Goal: Find contact information: Find contact information

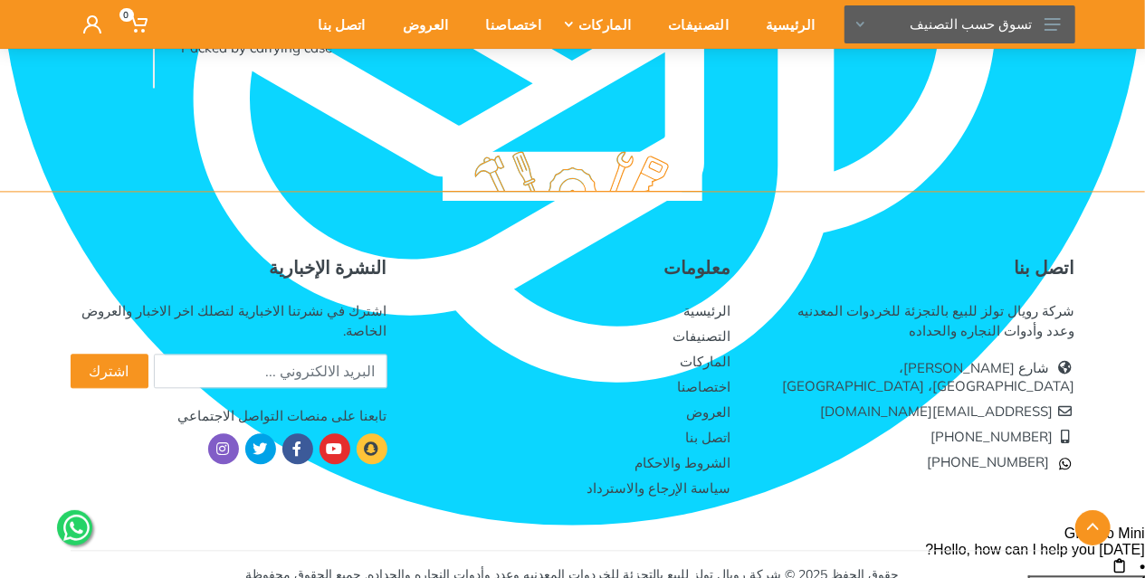
scroll to position [1785, 0]
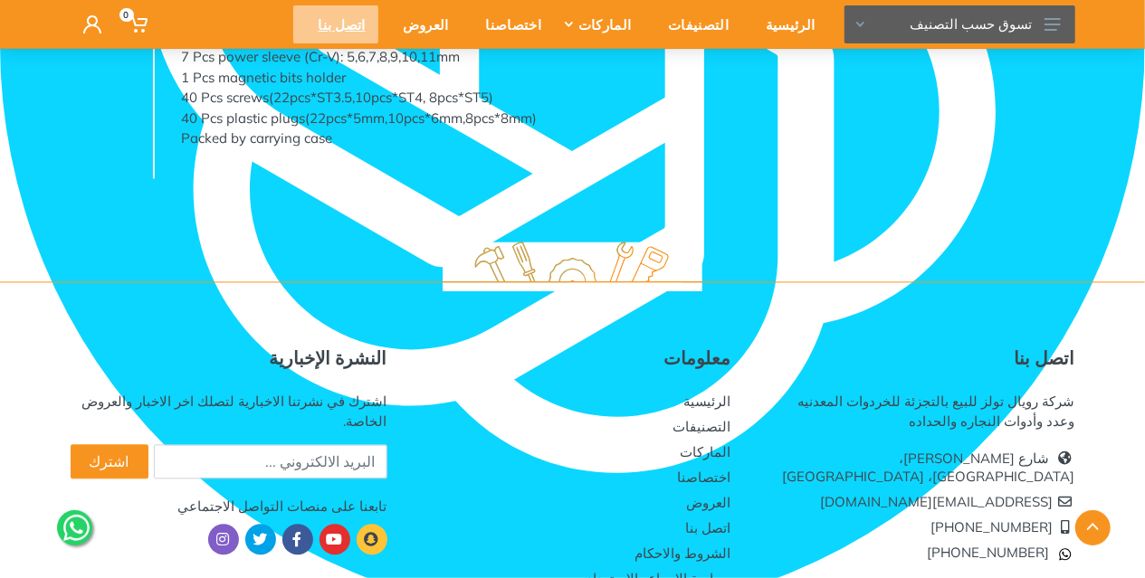
click at [377, 23] on div "اتصل بنا" at bounding box center [335, 24] width 84 height 38
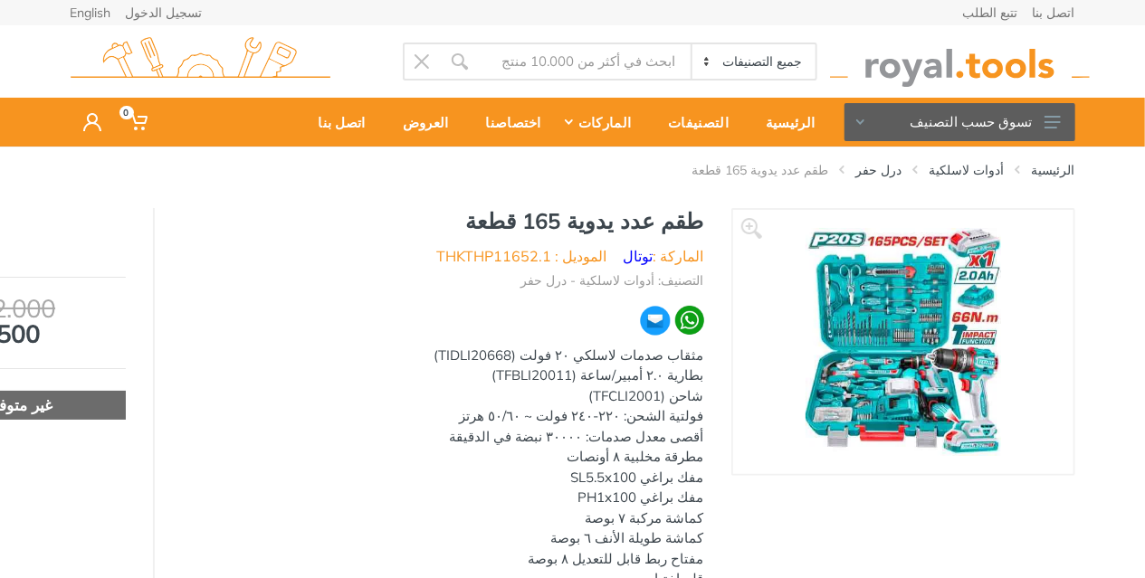
click at [905, 369] on img at bounding box center [903, 342] width 196 height 228
click at [905, 348] on img at bounding box center [903, 342] width 196 height 228
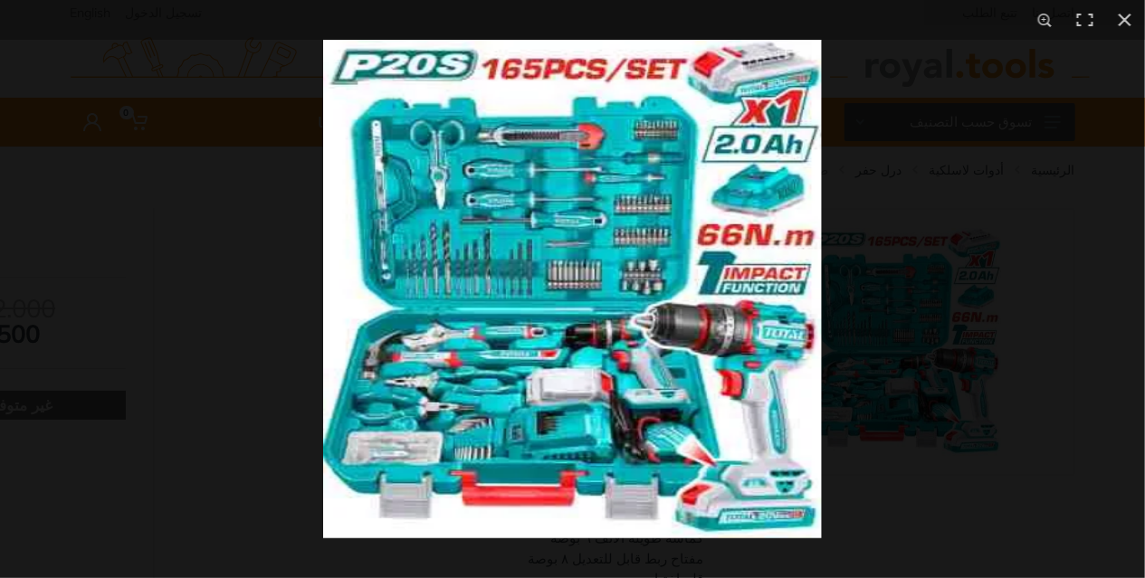
click at [358, 67] on img at bounding box center [572, 289] width 499 height 499
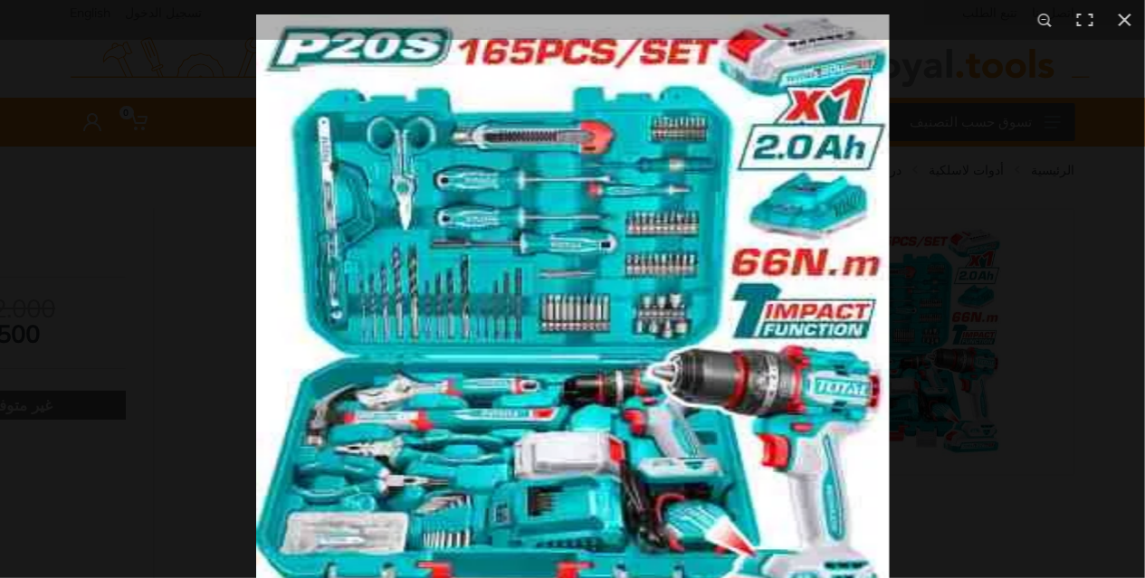
click at [520, 359] on img at bounding box center [573, 331] width 634 height 634
click at [890, 253] on div at bounding box center [828, 303] width 1145 height 578
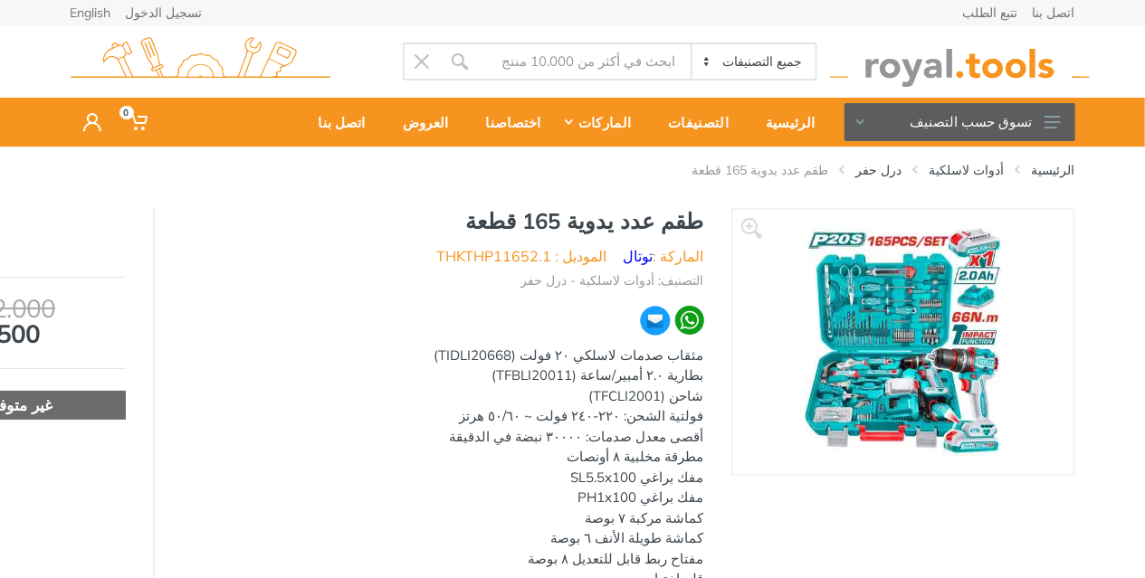
click at [890, 253] on img at bounding box center [903, 342] width 196 height 228
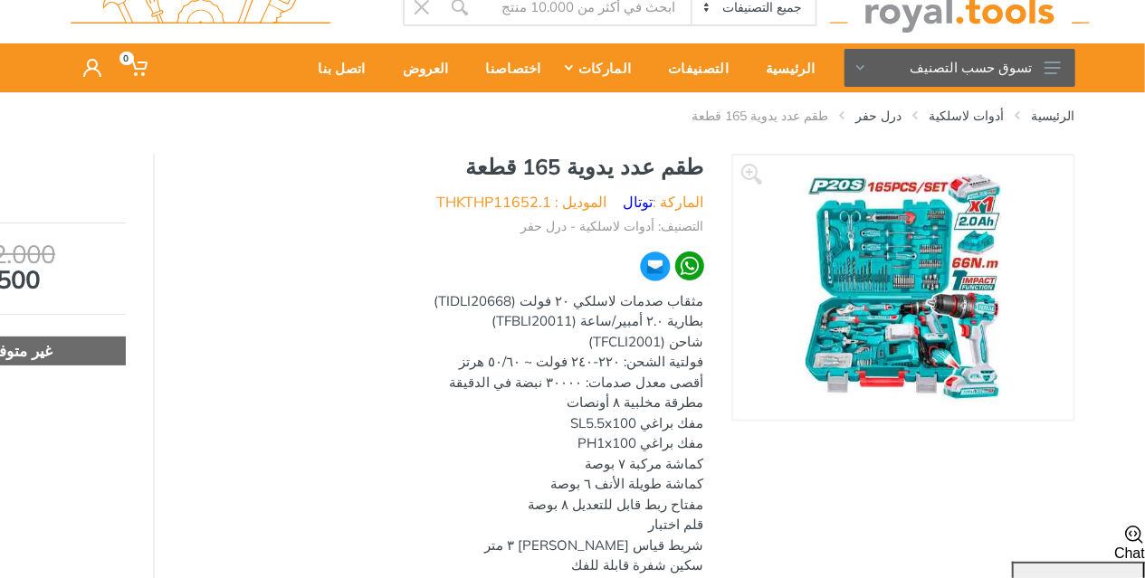
scroll to position [91, 0]
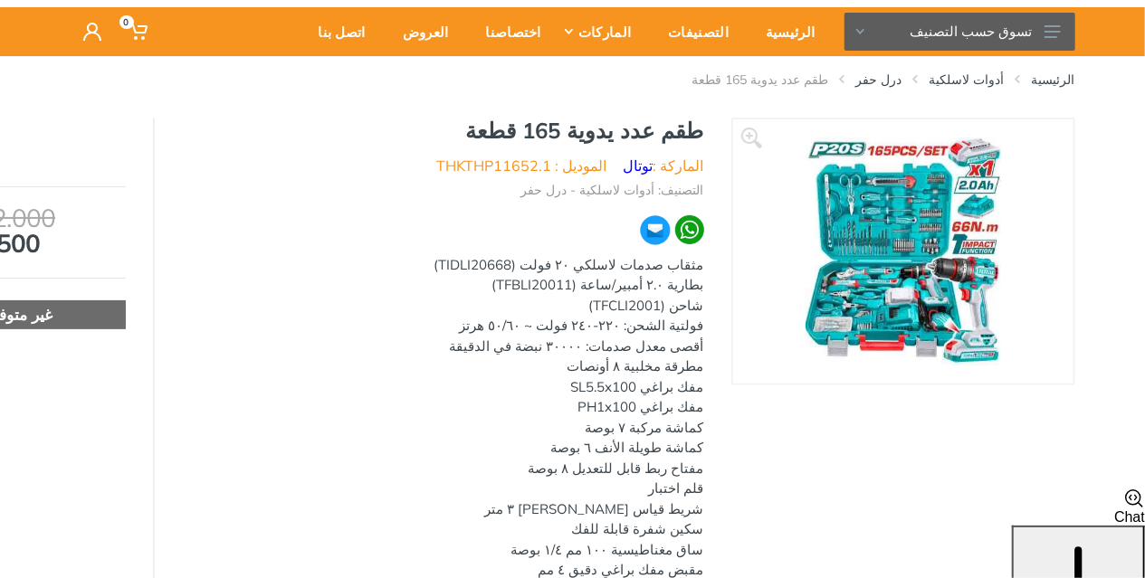
click at [932, 287] on img at bounding box center [903, 252] width 196 height 228
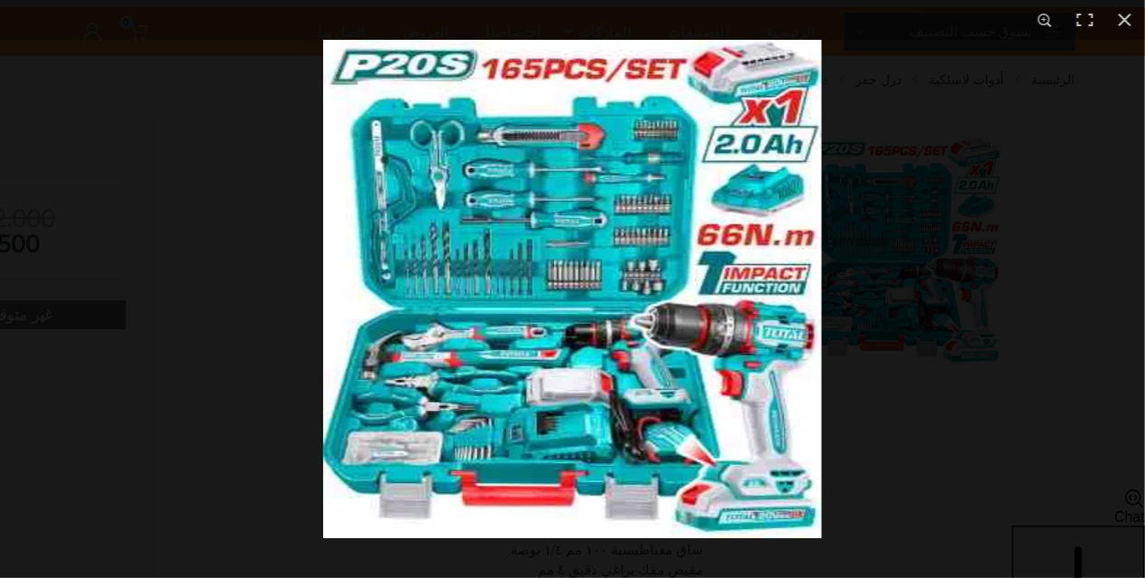
click at [411, 234] on img at bounding box center [572, 289] width 499 height 499
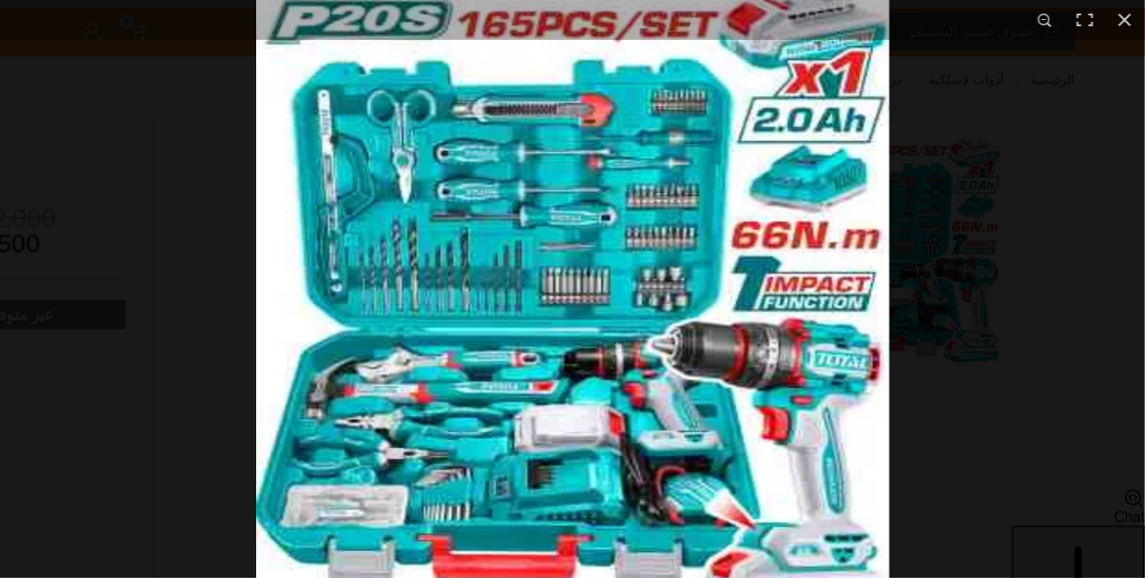
click at [431, 225] on img at bounding box center [573, 304] width 634 height 634
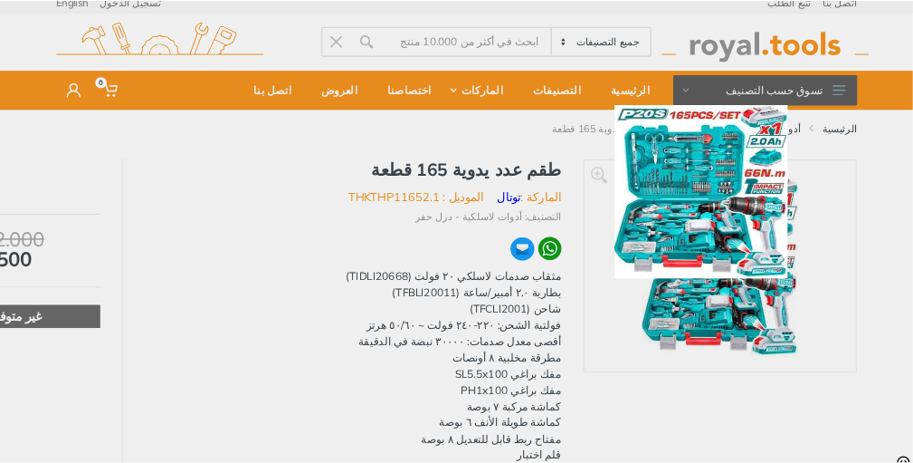
scroll to position [0, 0]
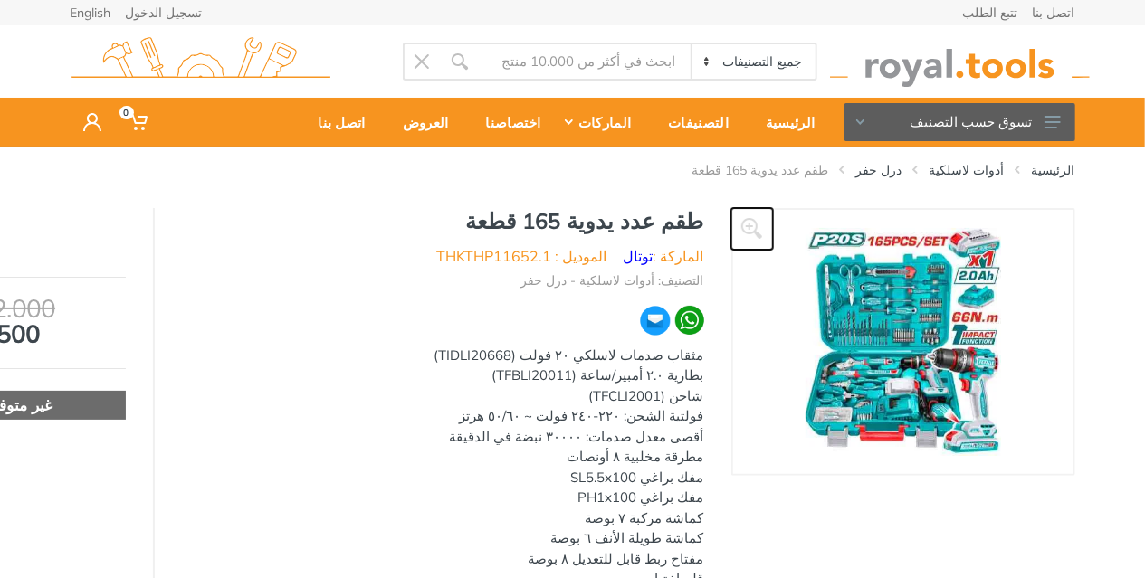
click at [759, 223] on icon at bounding box center [752, 229] width 22 height 22
click at [847, 300] on img at bounding box center [903, 342] width 196 height 228
click at [912, 326] on img at bounding box center [903, 342] width 196 height 228
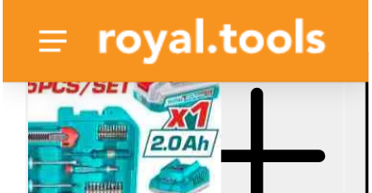
scroll to position [145, 0]
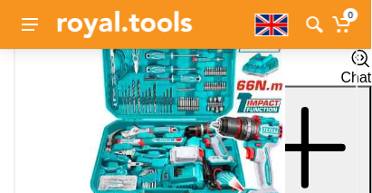
drag, startPoint x: 207, startPoint y: 73, endPoint x: 215, endPoint y: 135, distance: 62.1
click at [215, 135] on img at bounding box center [189, 110] width 196 height 228
